Goal: Task Accomplishment & Management: Complete application form

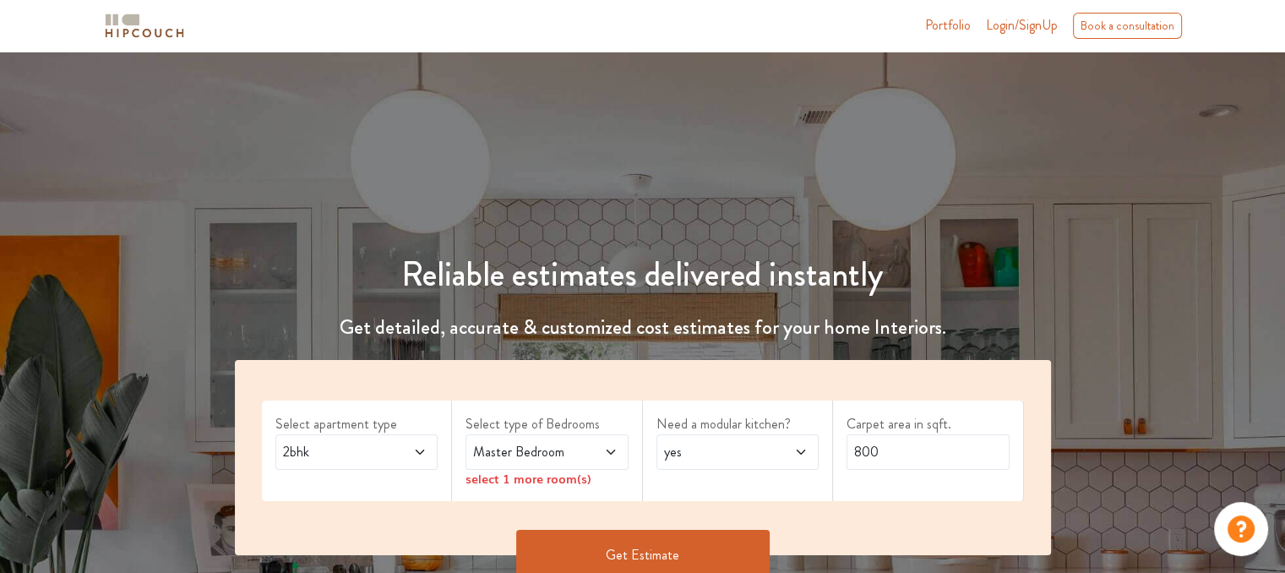
scroll to position [84, 0]
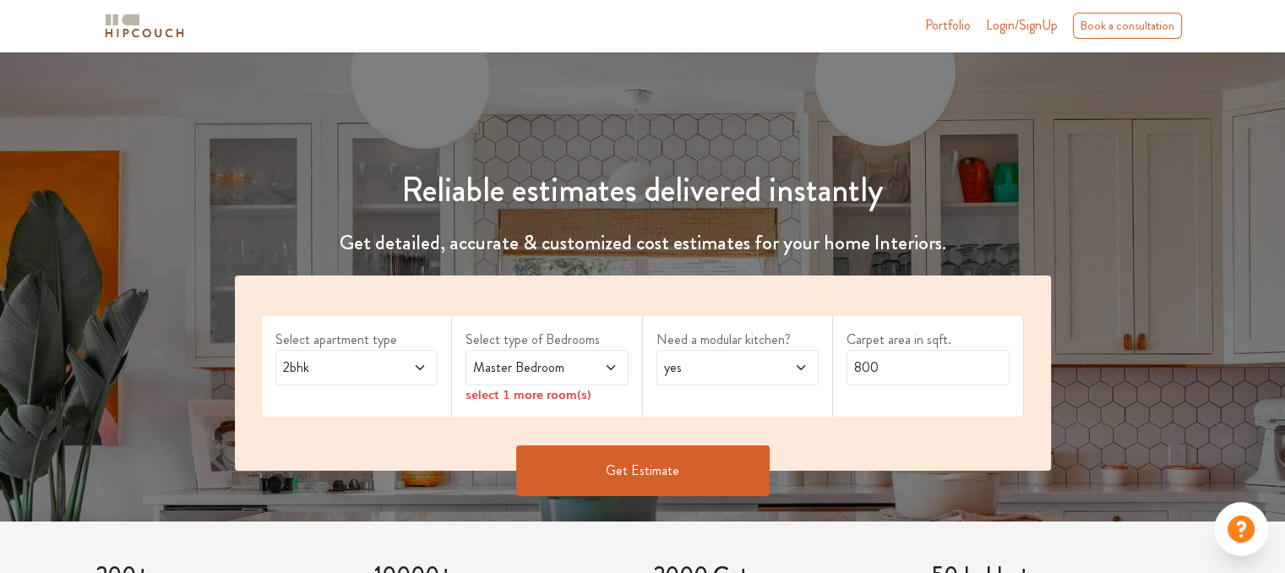
click at [516, 372] on span "Master Bedroom" at bounding box center [525, 367] width 111 height 20
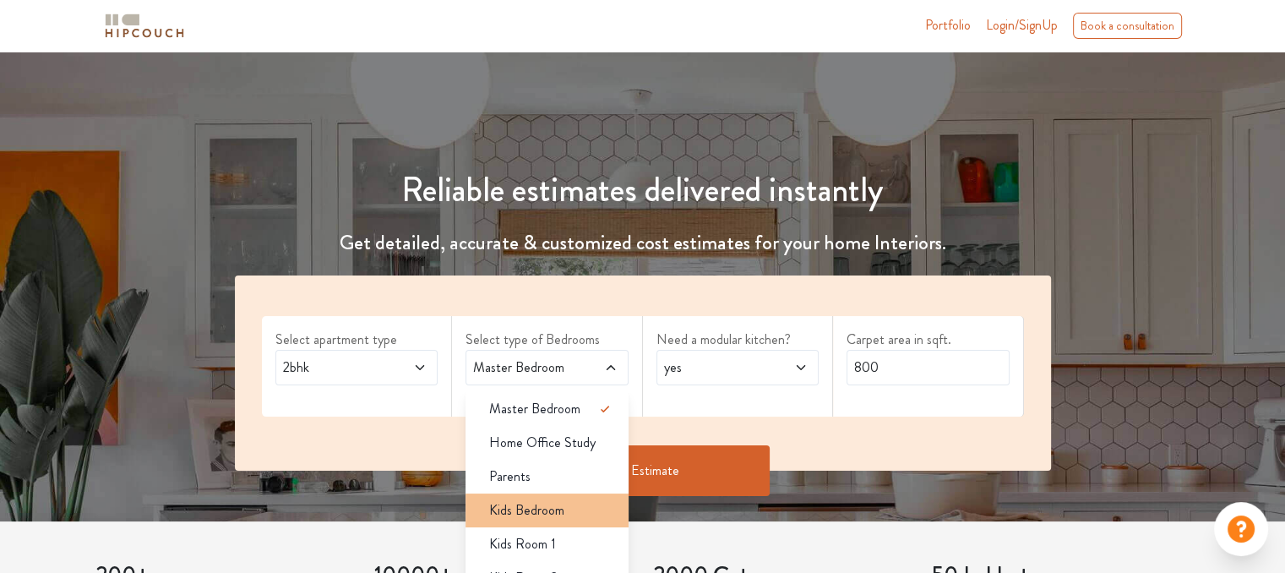
click at [551, 496] on li "Kids Bedroom" at bounding box center [546, 510] width 163 height 34
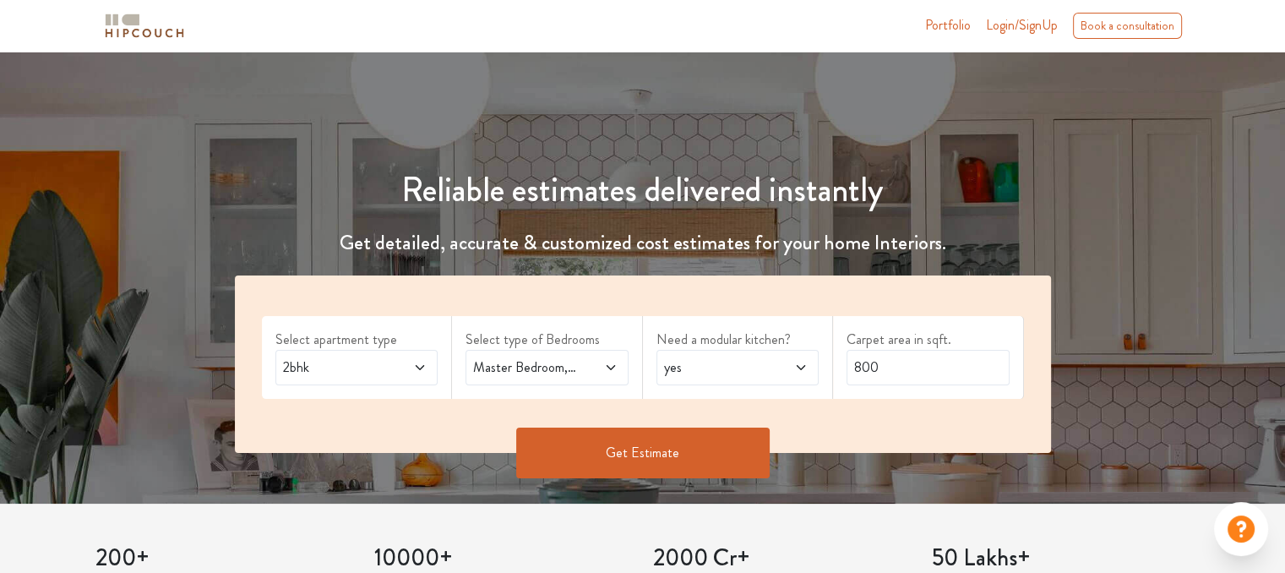
click at [589, 366] on span at bounding box center [598, 367] width 37 height 20
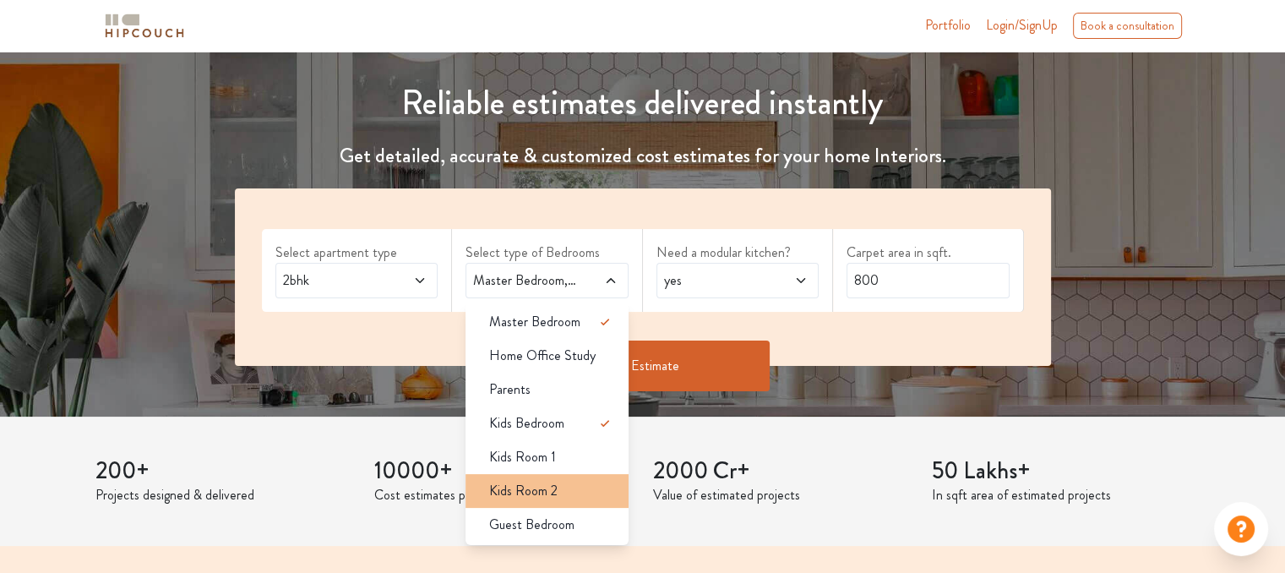
scroll to position [253, 0]
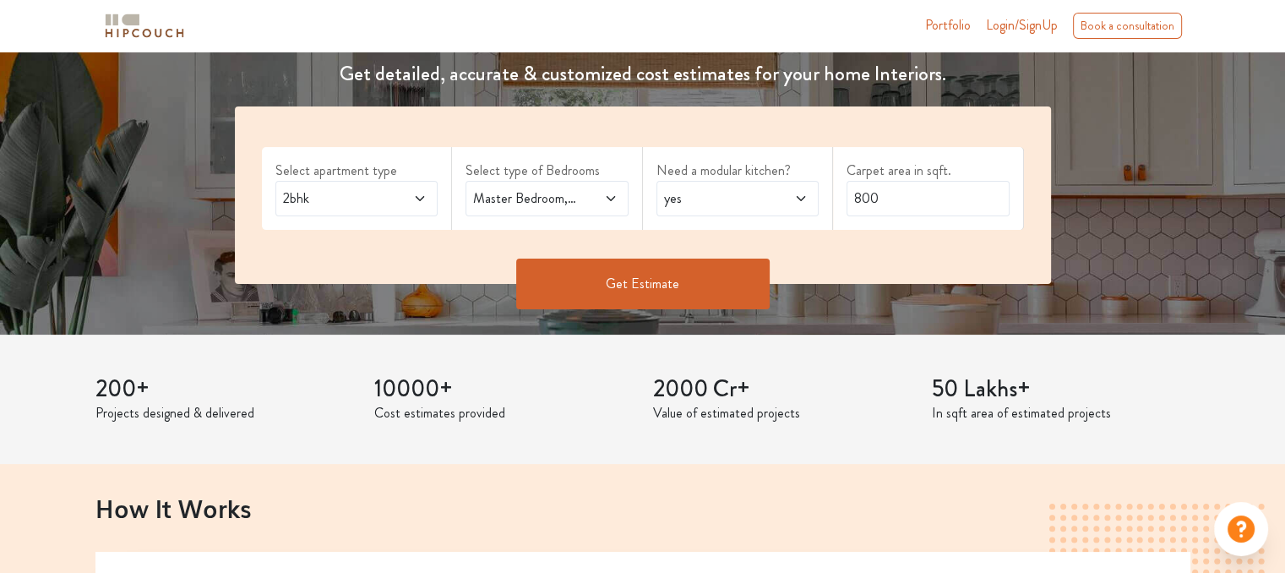
click at [721, 202] on span "yes" at bounding box center [716, 198] width 111 height 20
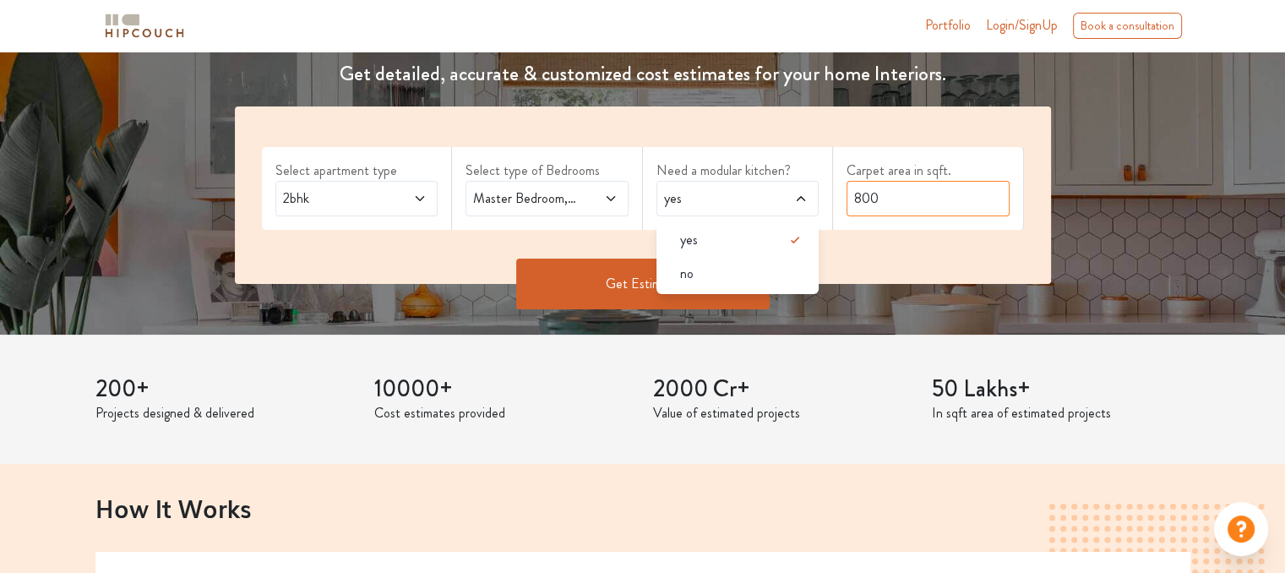
click at [904, 203] on input "800" at bounding box center [927, 198] width 163 height 35
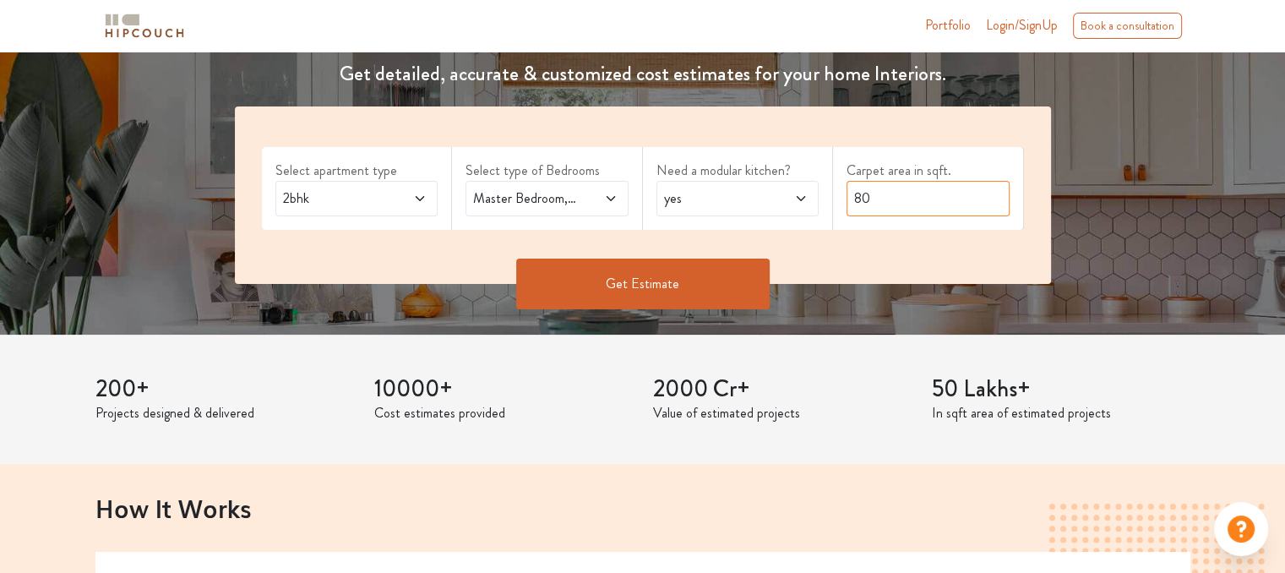
type input "8"
type input "741"
click at [703, 274] on button "Get Estimate" at bounding box center [642, 283] width 253 height 51
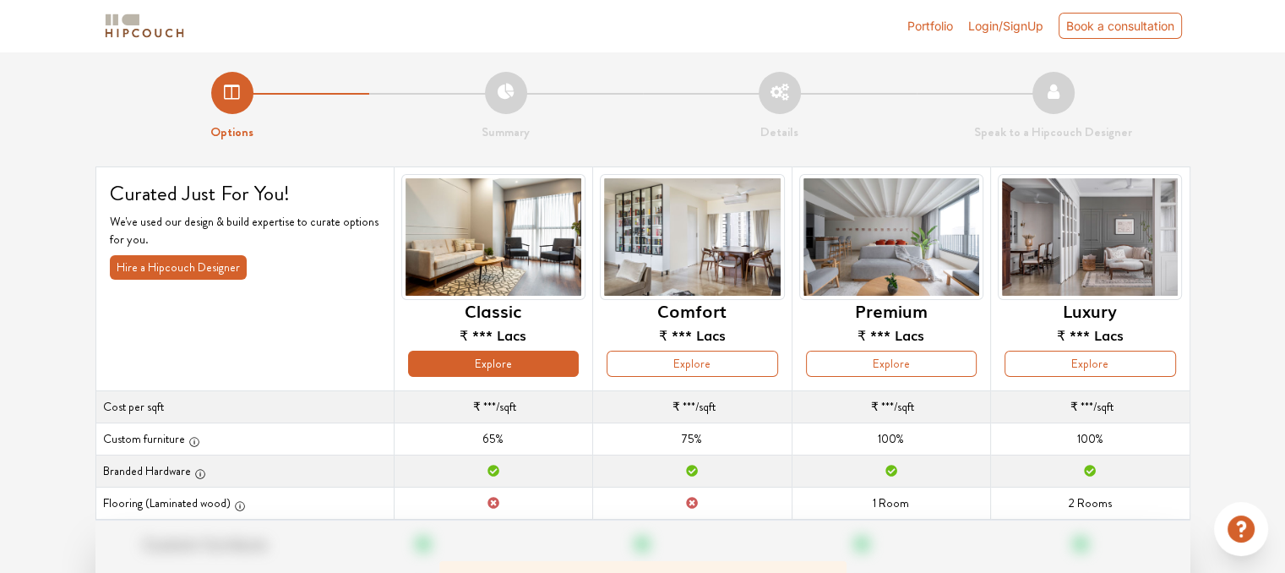
click at [528, 359] on button "Explore" at bounding box center [493, 364] width 171 height 26
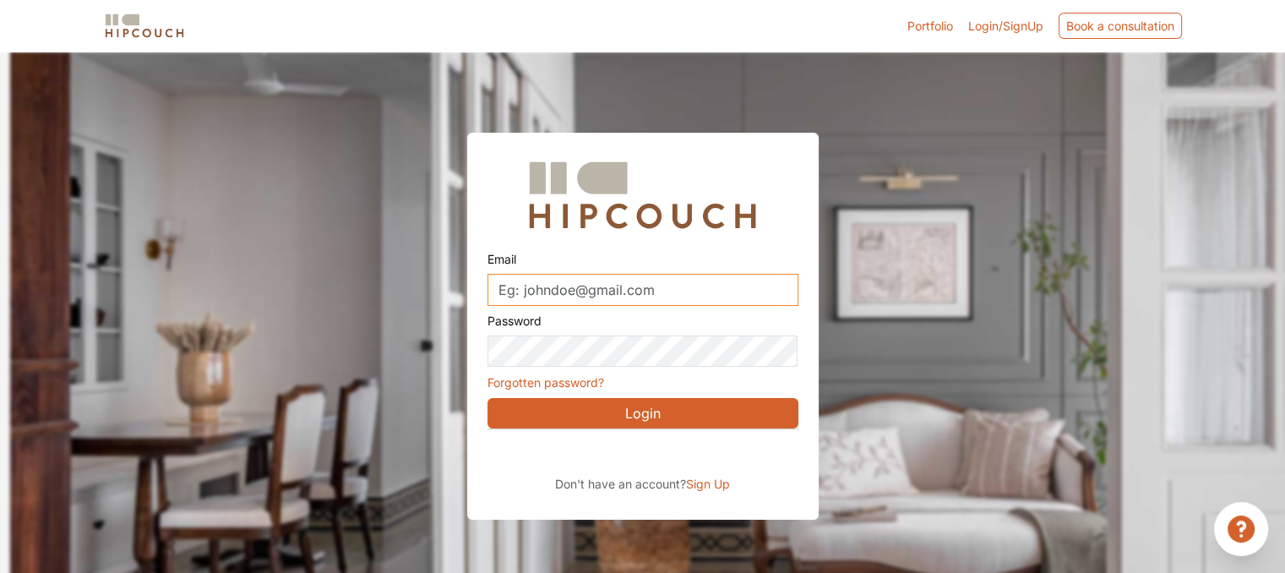
click at [622, 288] on input "Email" at bounding box center [642, 290] width 311 height 32
type input "[EMAIL_ADDRESS][DOMAIN_NAME]"
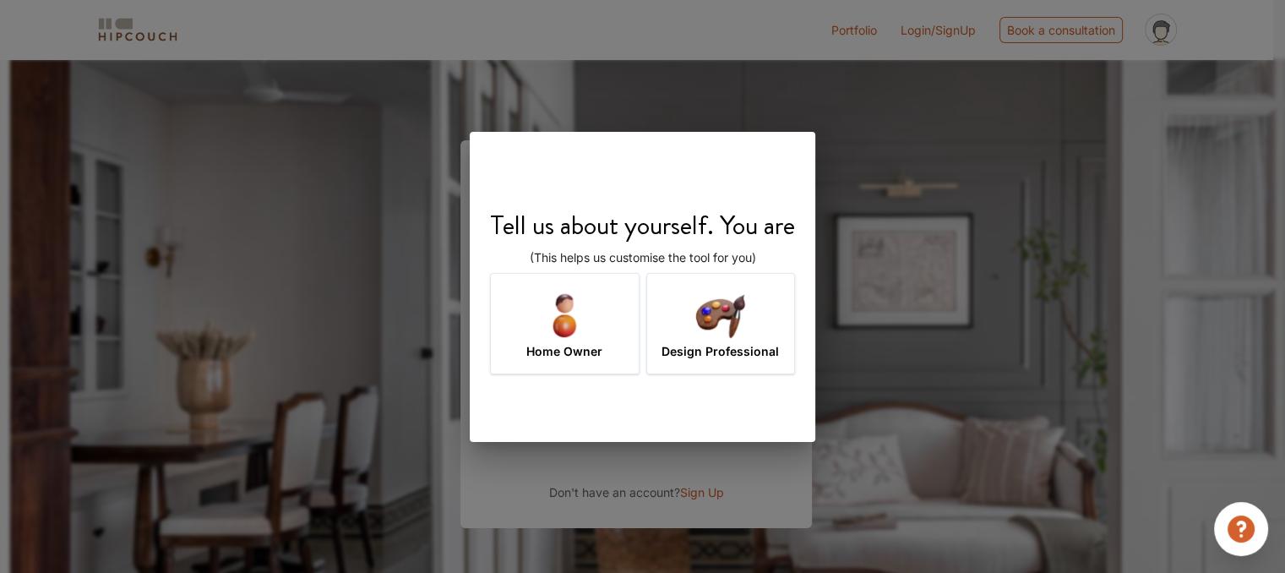
click at [743, 338] on div "Design Professional" at bounding box center [721, 323] width 150 height 101
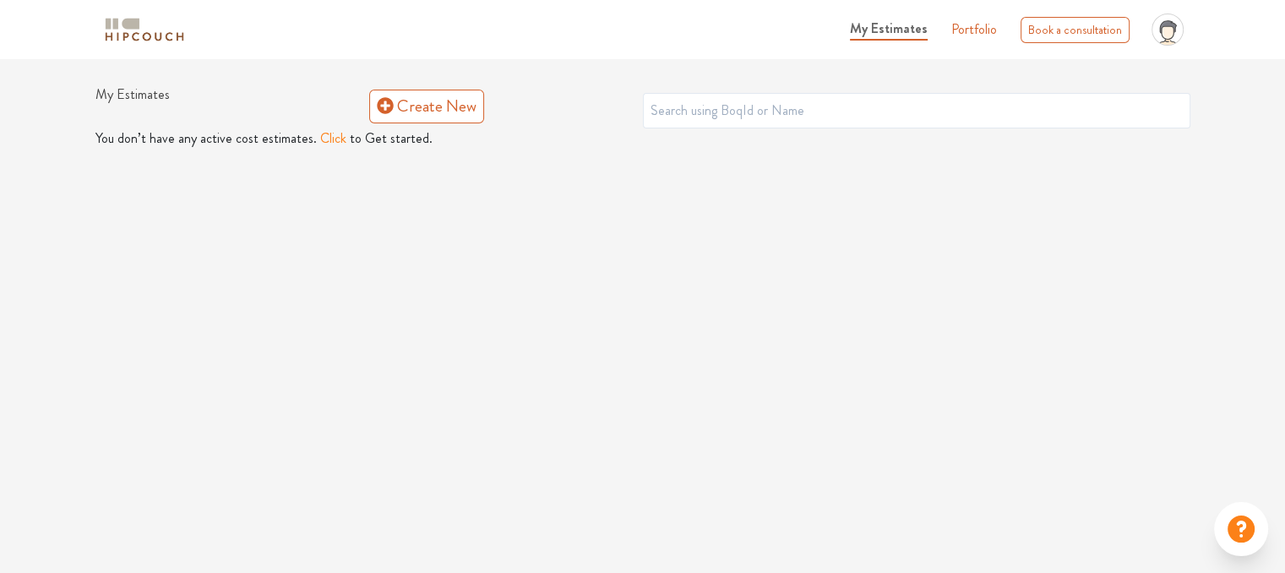
click at [325, 137] on button "Click" at bounding box center [333, 138] width 26 height 20
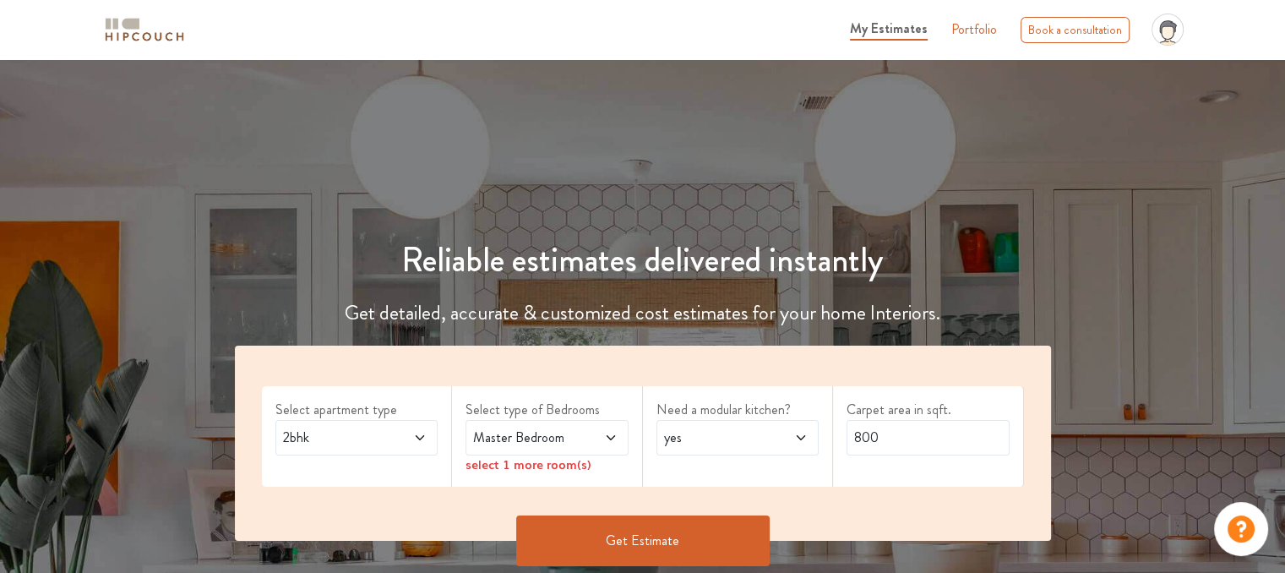
scroll to position [84, 0]
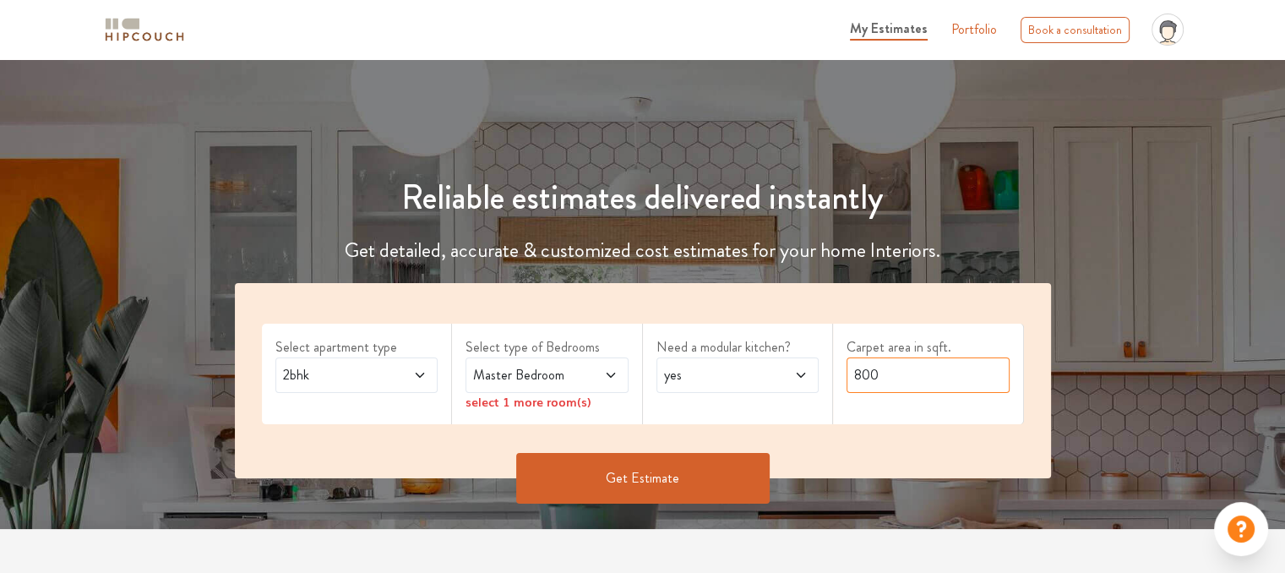
click at [885, 371] on input "800" at bounding box center [927, 374] width 163 height 35
type input "8"
type input "741"
click at [746, 480] on button "Get Estimate" at bounding box center [642, 478] width 253 height 51
